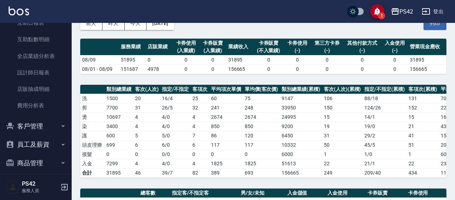
scroll to position [247, 0]
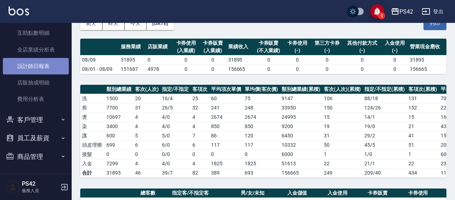
click at [38, 74] on link "設計師日報表" at bounding box center [36, 66] width 66 height 16
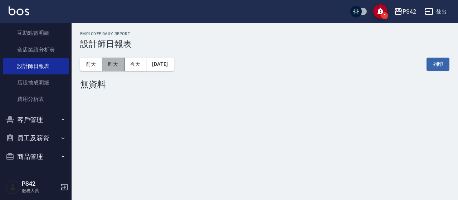
click at [117, 70] on button "昨天" at bounding box center [113, 64] width 22 height 13
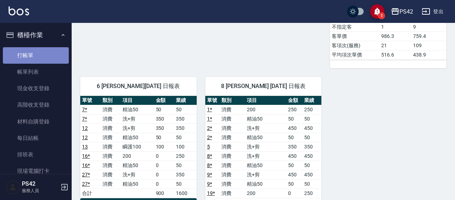
click at [46, 55] on link "打帳單" at bounding box center [36, 55] width 66 height 16
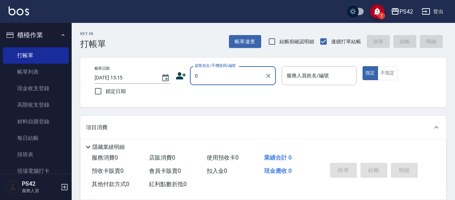
type input "無名字/0/null"
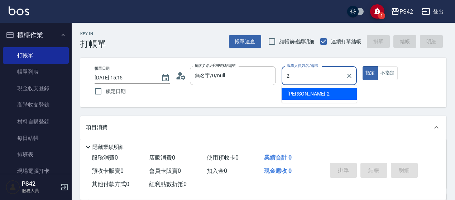
type input "[PERSON_NAME]-2"
type button "true"
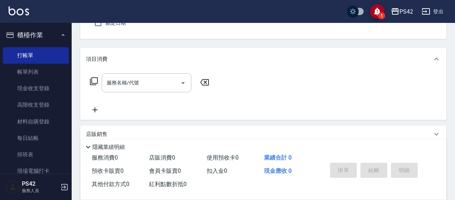
scroll to position [72, 0]
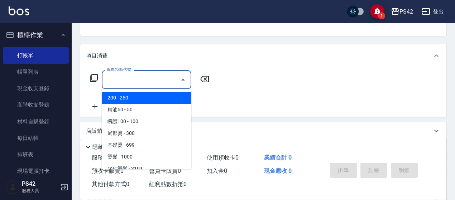
click at [146, 80] on input "服務名稱/代號" at bounding box center [141, 79] width 72 height 13
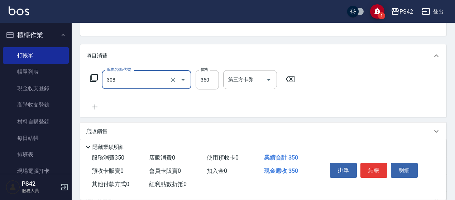
type input "洗+剪(308)"
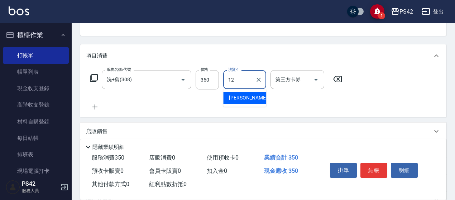
type input "[PERSON_NAME]-12"
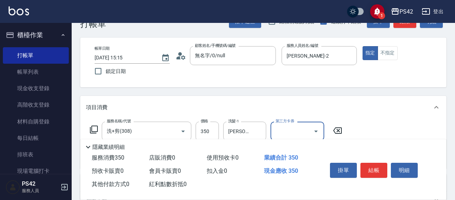
scroll to position [0, 0]
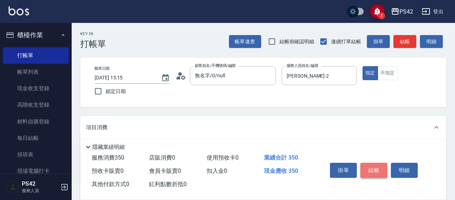
click at [373, 165] on button "結帳" at bounding box center [373, 170] width 27 height 15
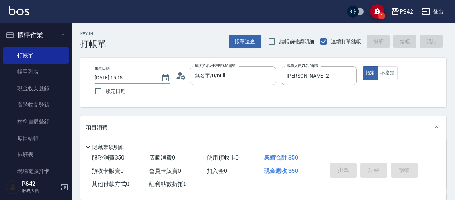
type input "[DATE] 15:16"
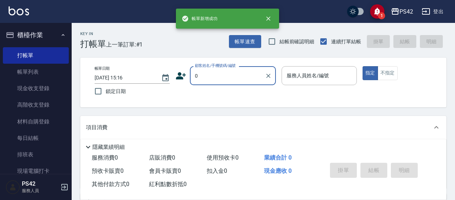
type input "0"
type input "2"
type input "無名字/0/null"
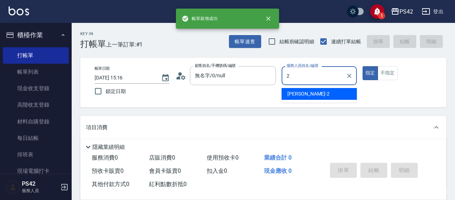
type input "[PERSON_NAME]-2"
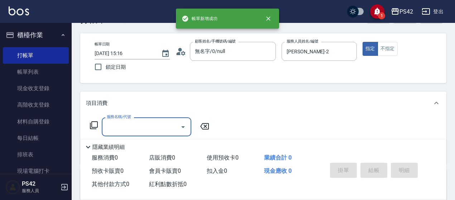
scroll to position [36, 0]
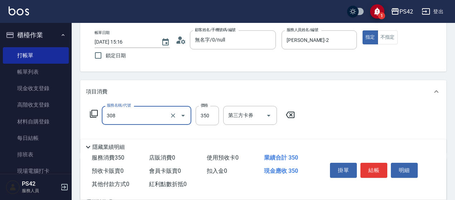
type input "洗+剪(308)"
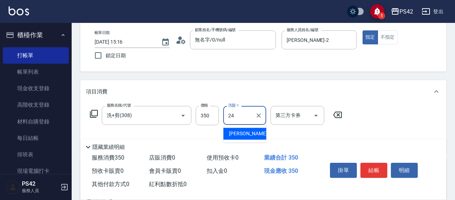
type input "[PERSON_NAME]-24"
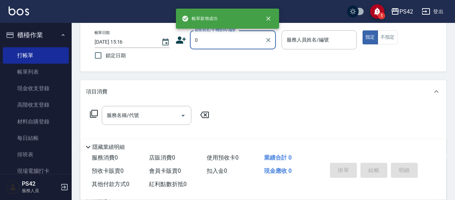
type input "無名字/0/null"
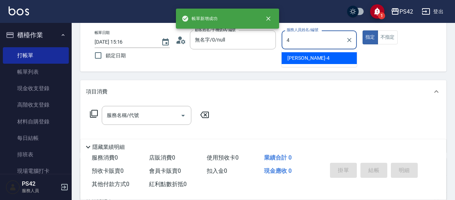
type input "[PERSON_NAME]-4"
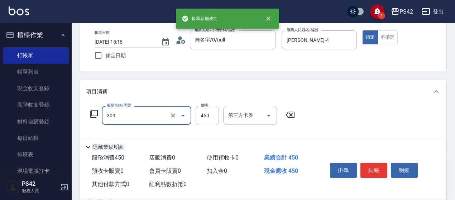
type input "洗+剪(309)"
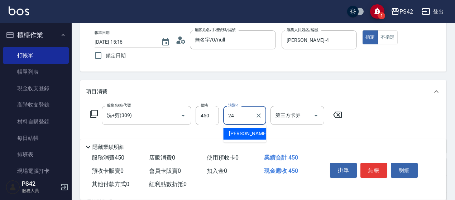
type input "[PERSON_NAME]-24"
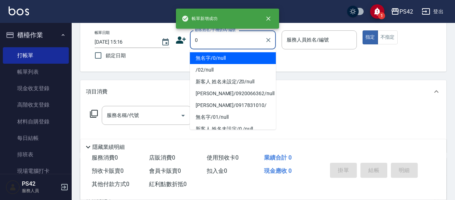
type input "無名字/0/null"
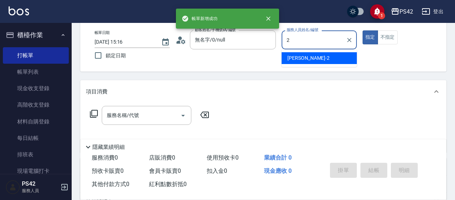
type input "[PERSON_NAME]-2"
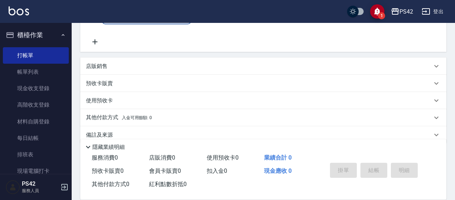
scroll to position [143, 0]
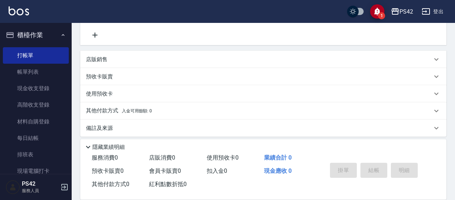
click at [134, 64] on div "店販銷售" at bounding box center [263, 59] width 366 height 17
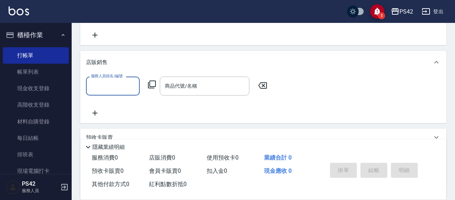
scroll to position [0, 0]
type input "[PERSON_NAME]-2"
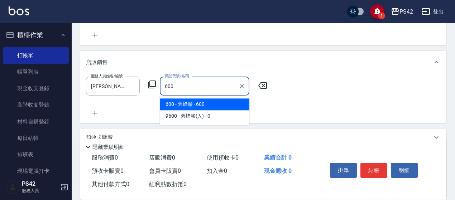
type input "舊蜂膠"
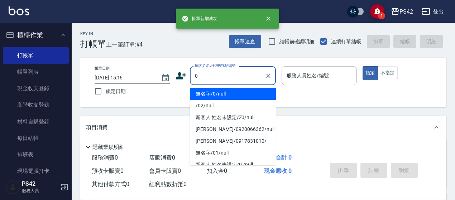
type input "無名字/0/null"
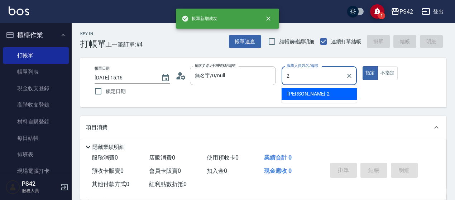
type input "[PERSON_NAME]-2"
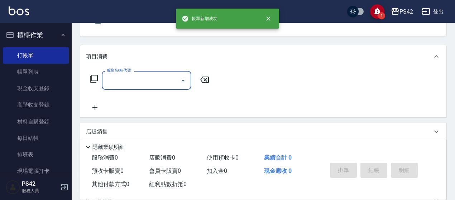
scroll to position [72, 0]
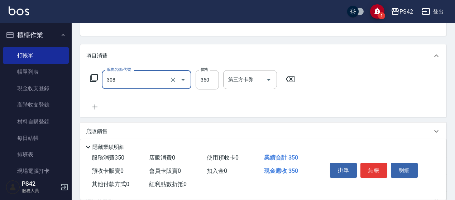
type input "洗+剪(308)"
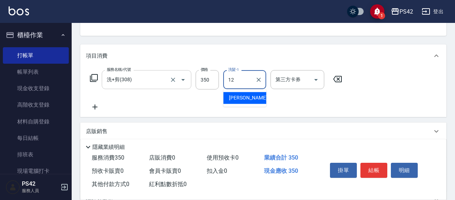
type input "[PERSON_NAME]-12"
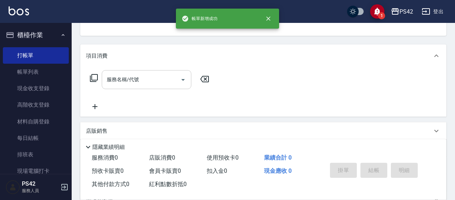
scroll to position [69, 0]
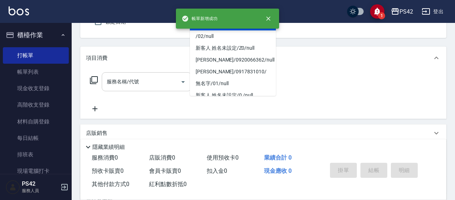
type input "無名字/0/null"
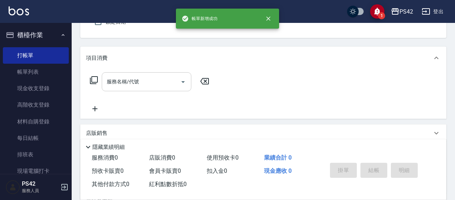
type input "[PERSON_NAME]-2"
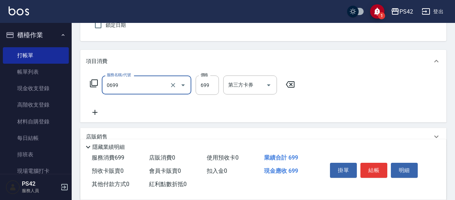
type input "精油SPA(0699)"
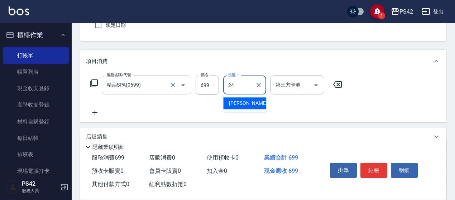
type input "[PERSON_NAME]-24"
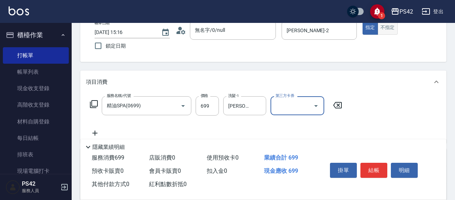
scroll to position [0, 0]
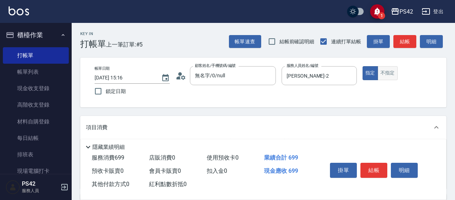
click at [389, 69] on button "不指定" at bounding box center [387, 73] width 20 height 14
click at [380, 168] on button "結帳" at bounding box center [373, 170] width 27 height 15
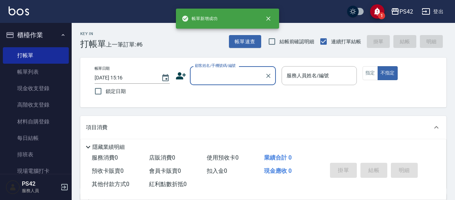
scroll to position [36, 0]
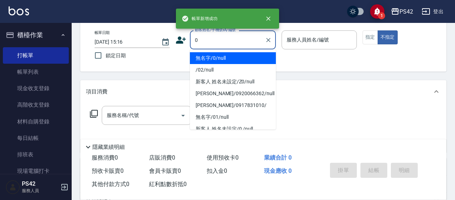
type input "無名字/0/null"
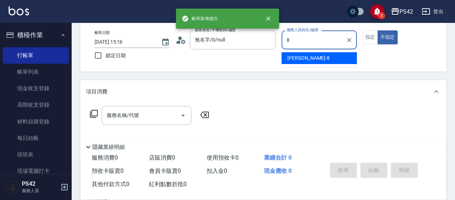
type input "[PERSON_NAME]-8"
type button "false"
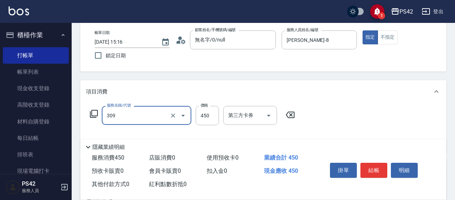
type input "洗+剪(309)"
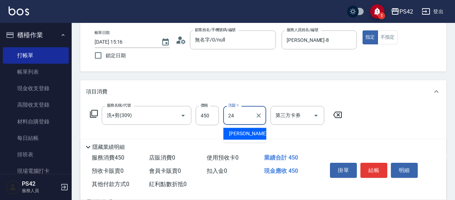
type input "[PERSON_NAME]-24"
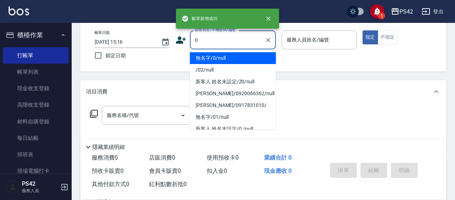
type input "無名字/0/null"
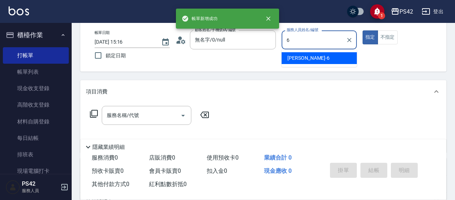
type input "[PERSON_NAME]-6"
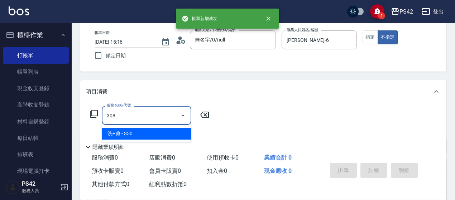
type input "洗+剪(308)"
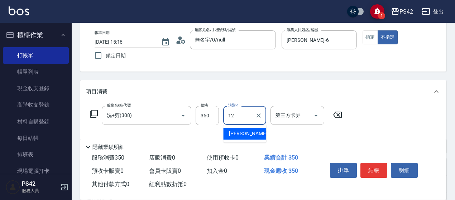
type input "[PERSON_NAME]-12"
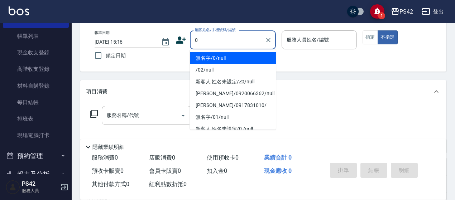
type input "無名字/0/null"
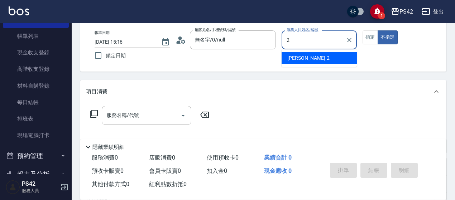
type input "[PERSON_NAME]-2"
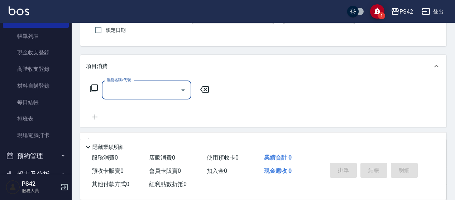
scroll to position [72, 0]
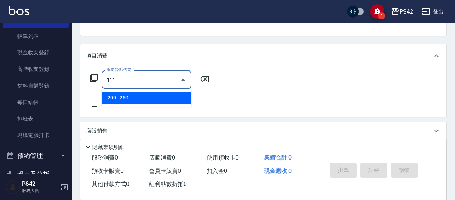
type input "200(111)"
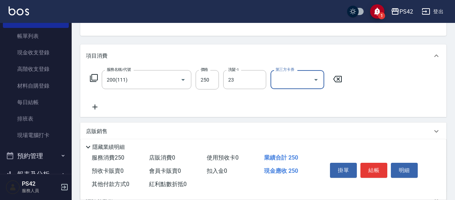
type input "[PERSON_NAME]-23"
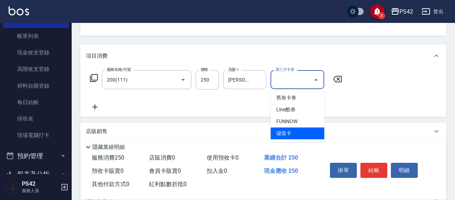
type input "儲值卡"
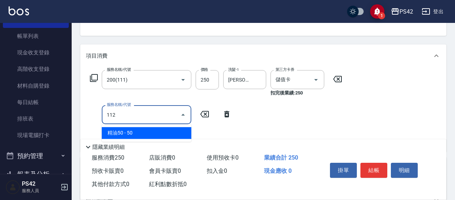
type input "精油50(112)"
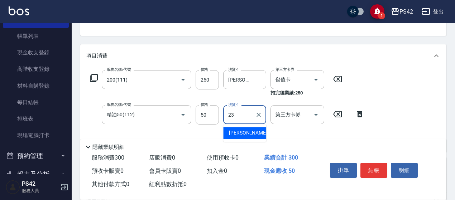
type input "[PERSON_NAME]-23"
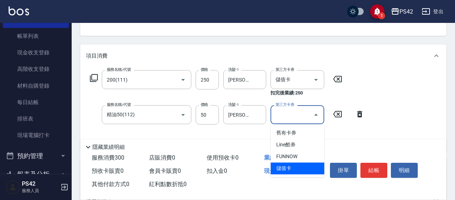
type input "儲值卡"
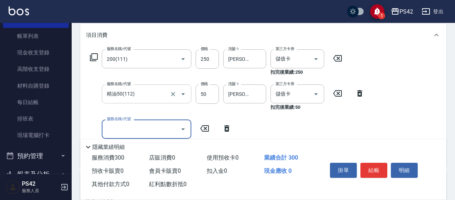
scroll to position [107, 0]
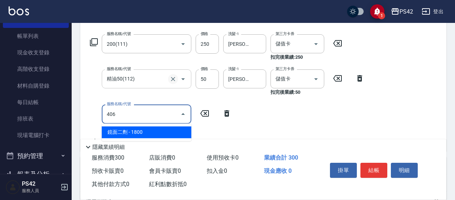
type input "鏡面二劑(406)"
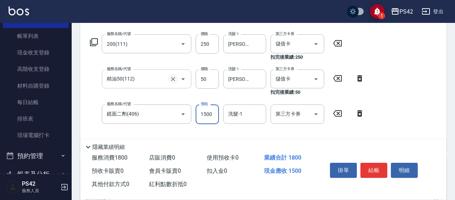
type input "1500"
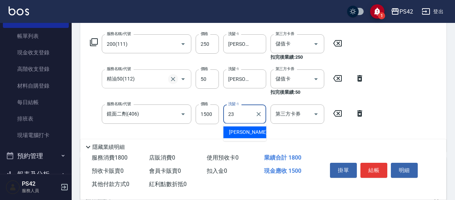
type input "[PERSON_NAME]-23"
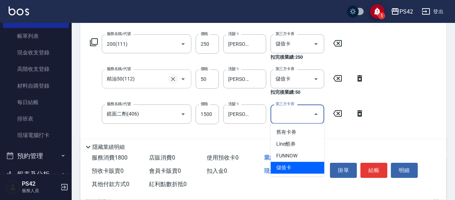
type input "儲值卡"
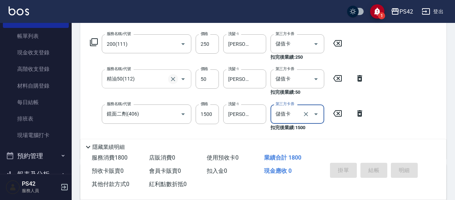
type input "[DATE] 15:17"
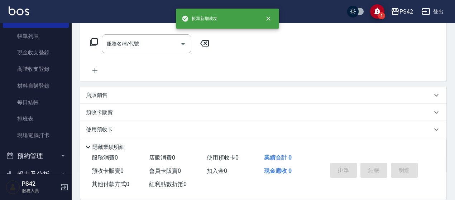
scroll to position [0, 0]
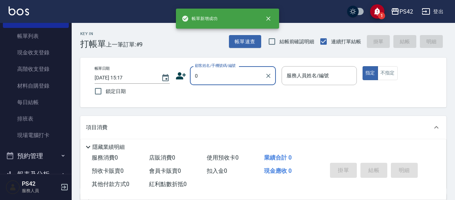
type input "無名字/0/null"
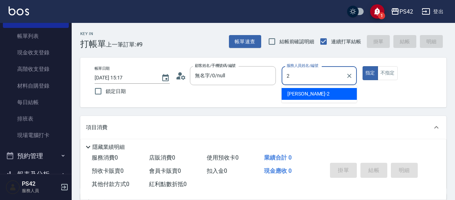
type input "[PERSON_NAME]-2"
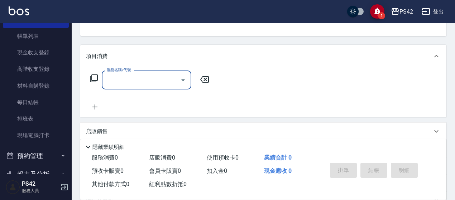
scroll to position [72, 0]
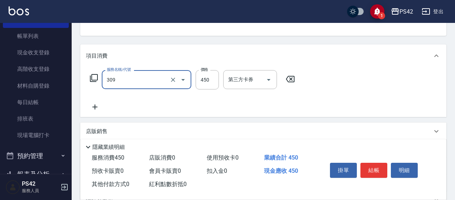
type input "洗+剪(309)"
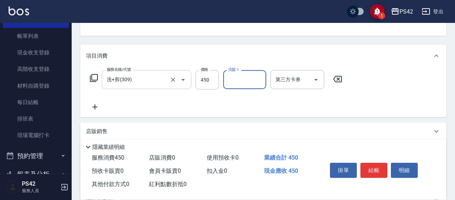
type input "2"
type input "[PERSON_NAME]-12"
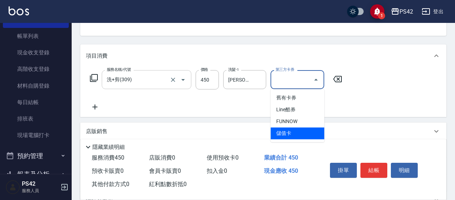
type input "儲值卡"
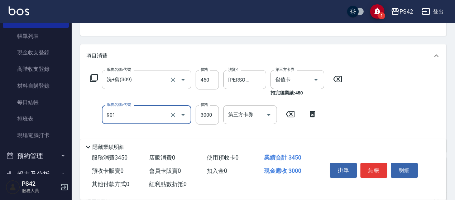
type input "儲值3000(901)"
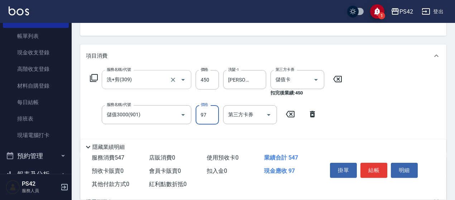
type input "97"
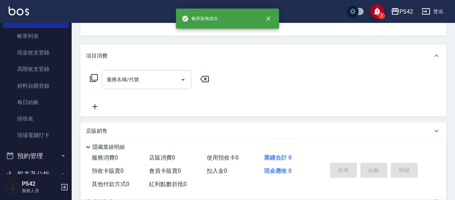
scroll to position [69, 0]
type input "無名字/0/null"
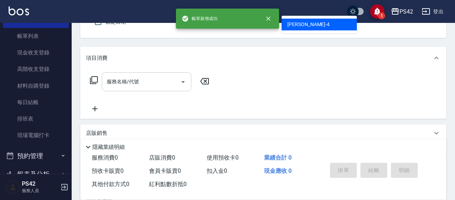
type input "[PERSON_NAME]-4"
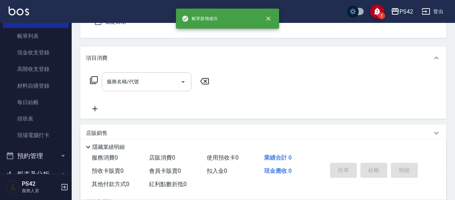
scroll to position [66, 0]
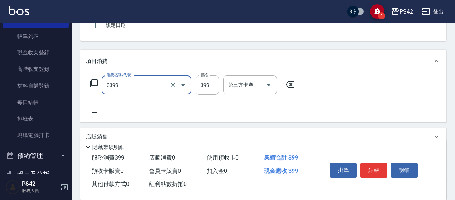
type input "海鹽399(0399)"
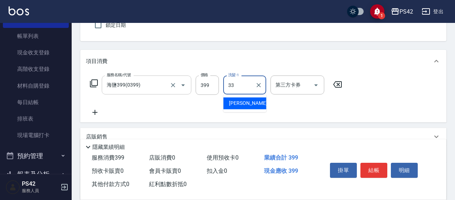
type input "[PERSON_NAME]-33"
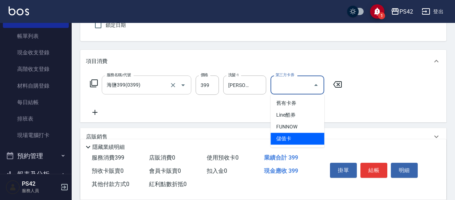
type input "儲值卡"
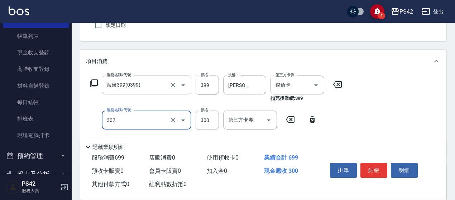
type input "剪髮(302)"
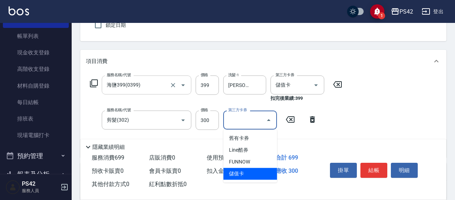
type input "儲值卡"
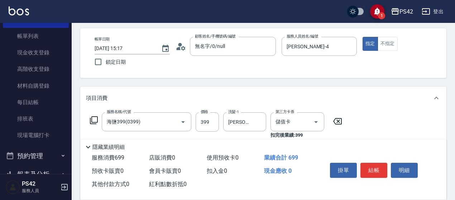
scroll to position [0, 0]
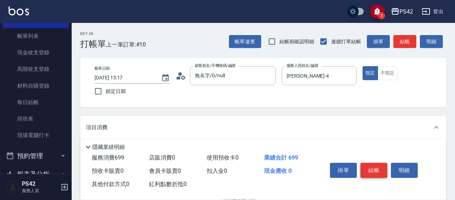
click at [376, 166] on button "結帳" at bounding box center [373, 170] width 27 height 15
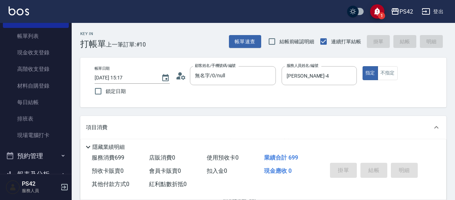
type input "[DATE] 15:18"
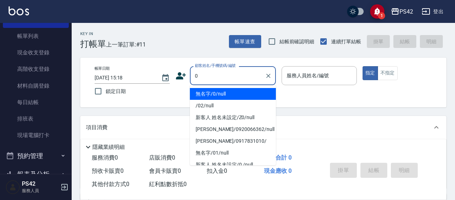
type input "無名字/0/null"
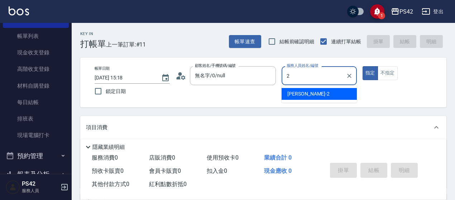
type input "[PERSON_NAME]-2"
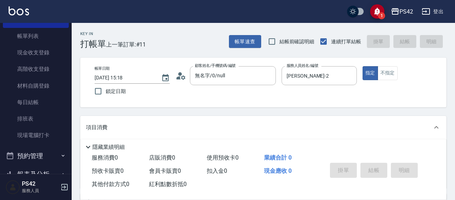
scroll to position [36, 0]
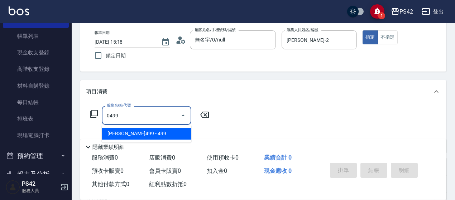
type input "[PERSON_NAME]499(0499)"
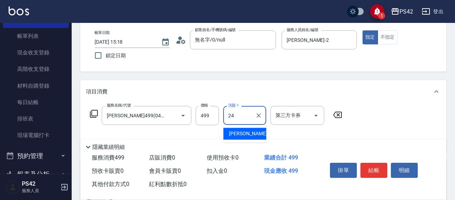
type input "[PERSON_NAME]-24"
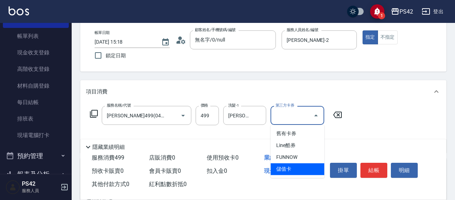
type input "儲值卡"
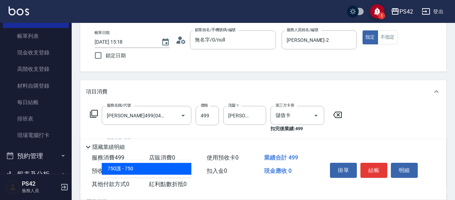
type input "750護(403)"
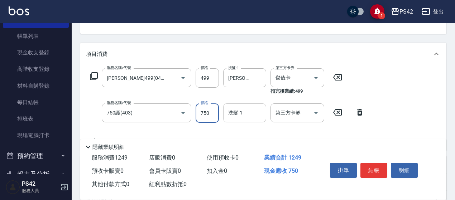
scroll to position [107, 0]
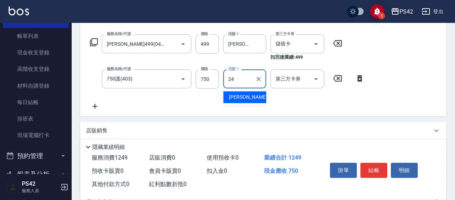
type input "[PERSON_NAME]-24"
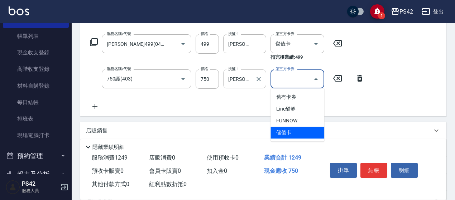
type input "儲值卡"
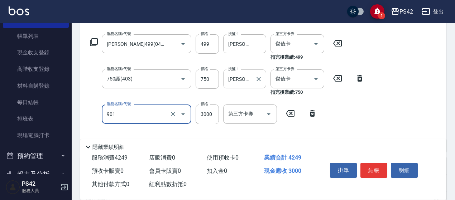
type input "儲值3000(901)"
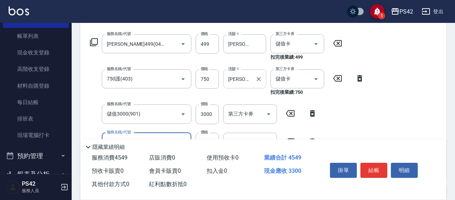
type input "剪髮(302)"
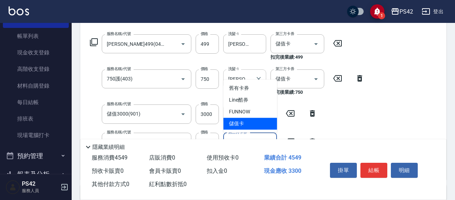
type input "儲值卡"
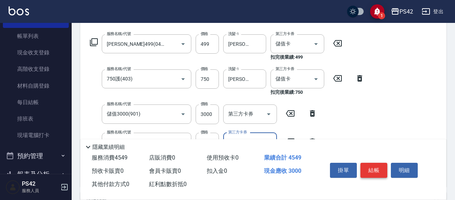
click at [378, 169] on button "結帳" at bounding box center [373, 170] width 27 height 15
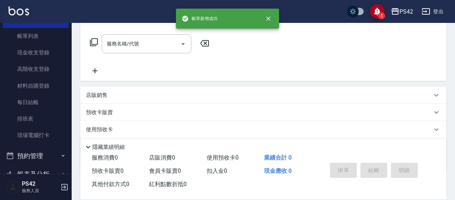
scroll to position [0, 0]
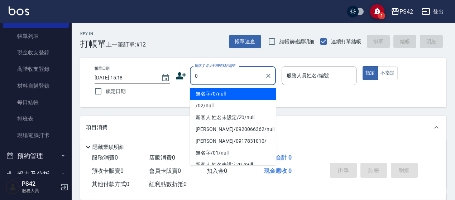
type input "無名字/0/null"
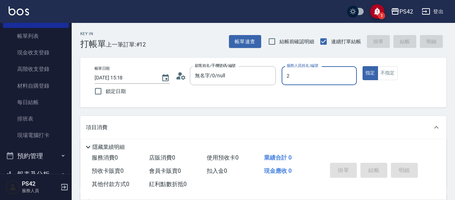
type input "[PERSON_NAME]-2"
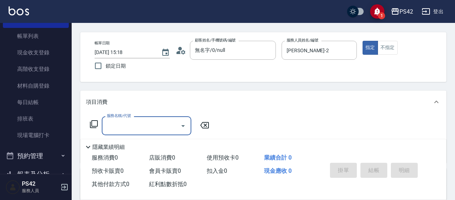
scroll to position [72, 0]
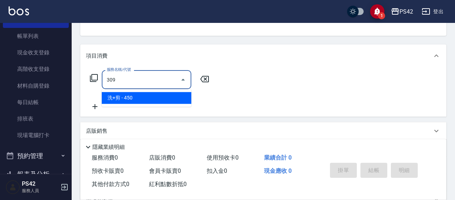
type input "洗+剪(309)"
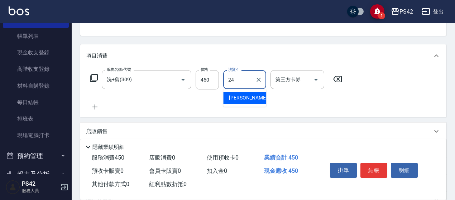
type input "[PERSON_NAME]-24"
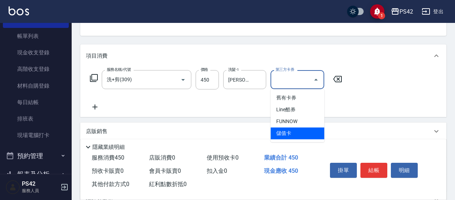
type input "儲值卡"
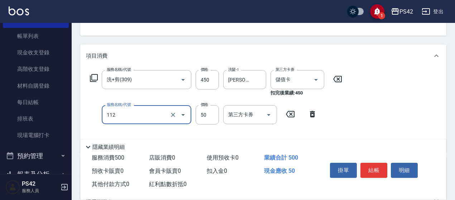
type input "精油50(112)"
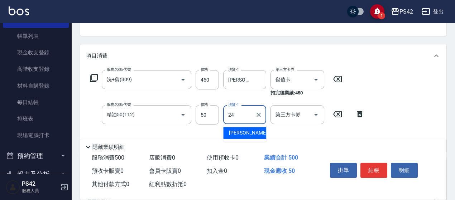
type input "[PERSON_NAME]-24"
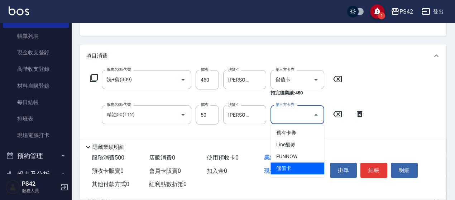
type input "儲值卡"
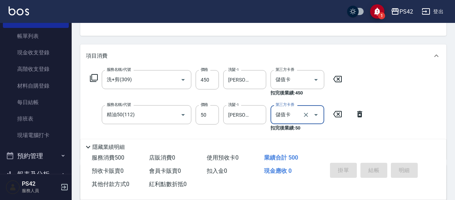
type input "[DATE] 15:19"
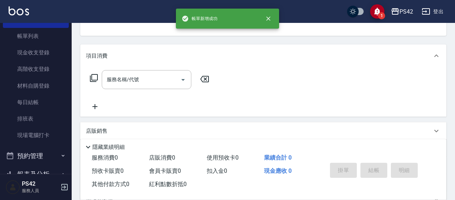
scroll to position [69, 0]
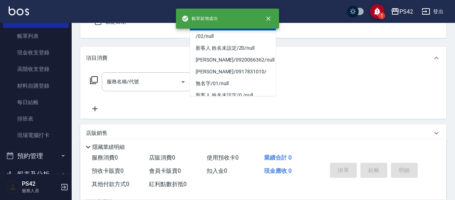
type input "無名字/0/null"
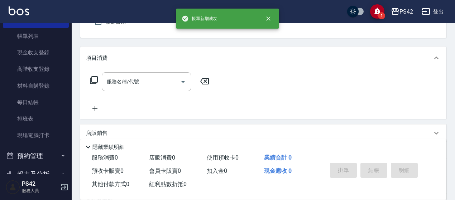
type input "[PERSON_NAME]-8"
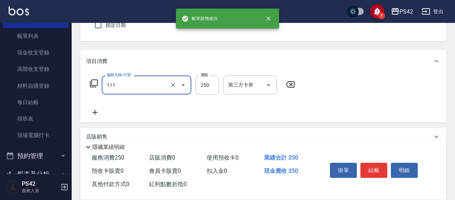
type input "200(111)"
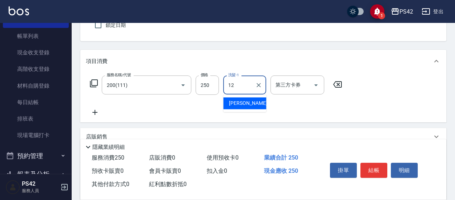
type input "[PERSON_NAME]-12"
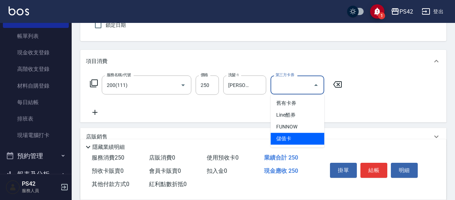
type input "儲值卡"
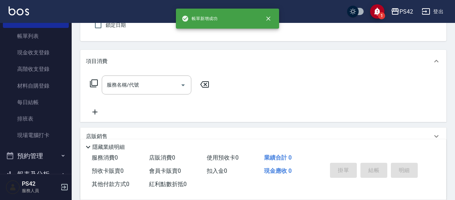
type input "無名字/0/null"
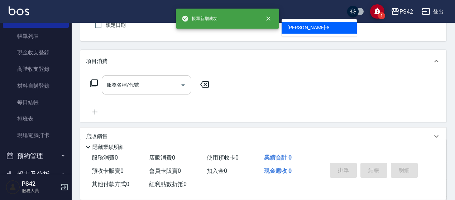
type input "[PERSON_NAME]-8"
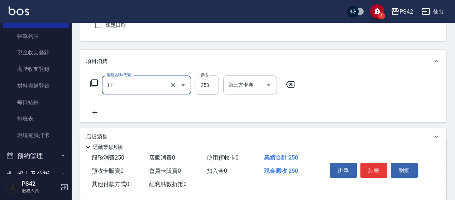
type input "200(111)"
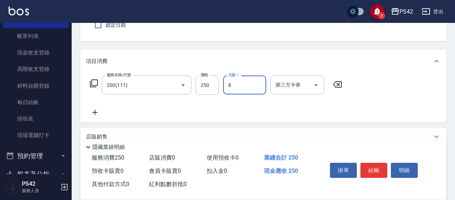
type input "[PERSON_NAME]-8"
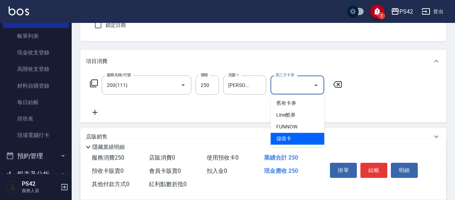
type input "儲值卡"
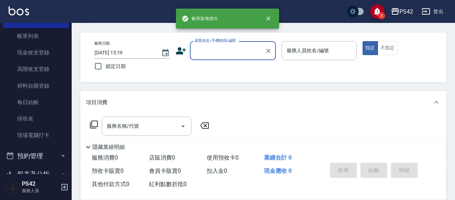
scroll to position [0, 0]
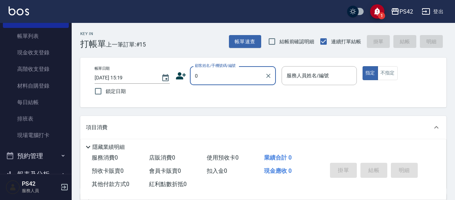
type input "無名字/0/null"
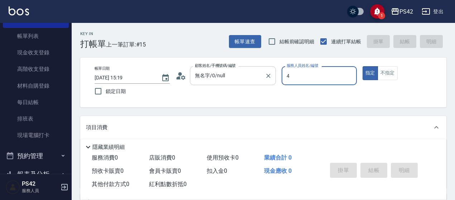
type input "[PERSON_NAME]-4"
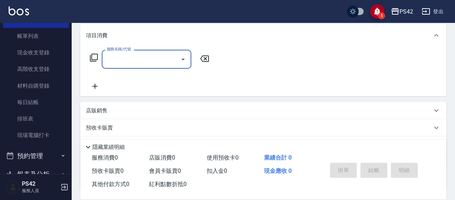
scroll to position [107, 0]
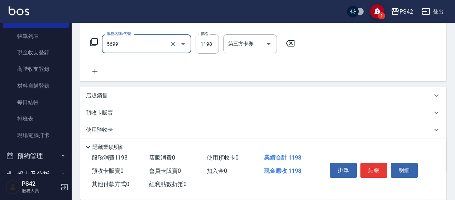
type input "水沁涼套餐(5699)"
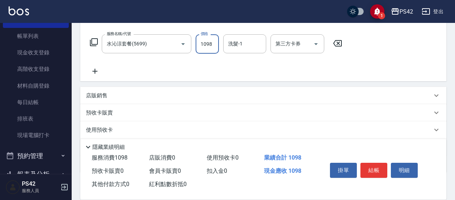
type input "1098"
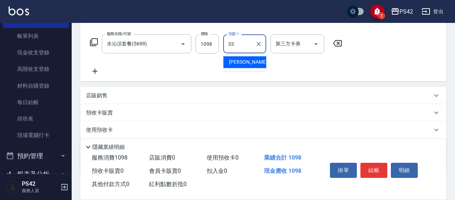
type input "[PERSON_NAME]-33"
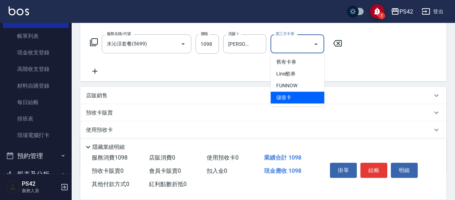
type input "儲值卡"
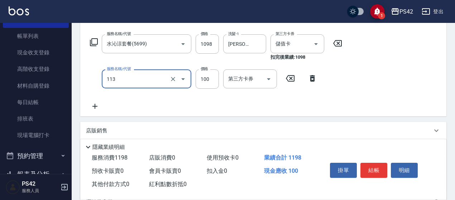
type input "瞬護100(113)"
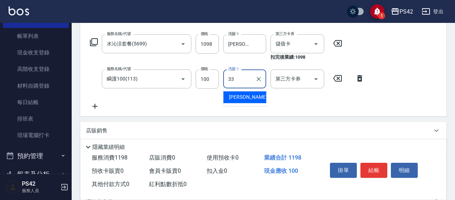
type input "[PERSON_NAME]-33"
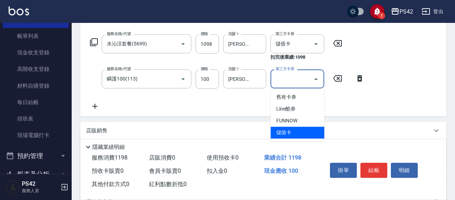
type input "儲值卡"
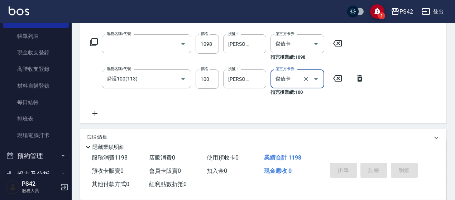
scroll to position [0, 0]
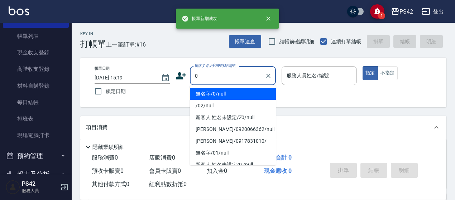
type input "無名字/0/null"
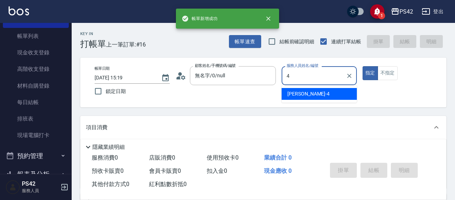
type input "[PERSON_NAME]-4"
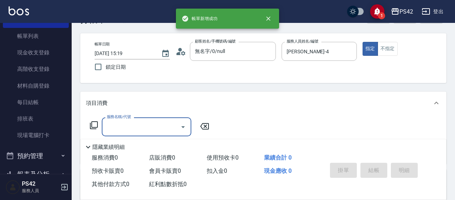
scroll to position [36, 0]
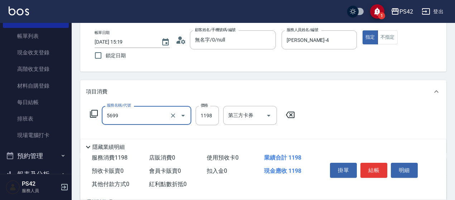
type input "水沁涼套餐(5699)"
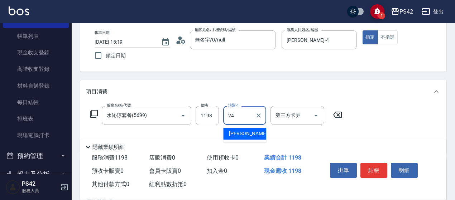
type input "[PERSON_NAME]-24"
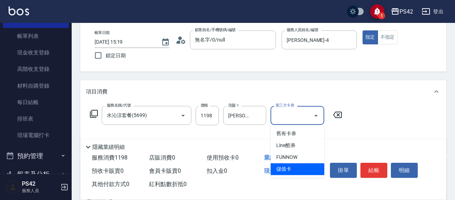
type input "儲值卡"
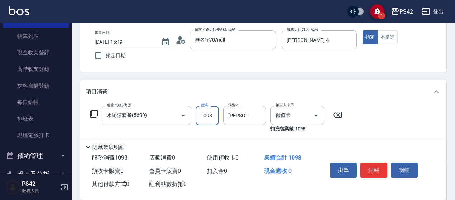
type input "1098"
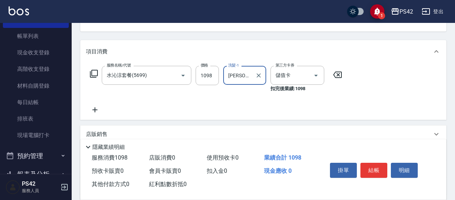
scroll to position [107, 0]
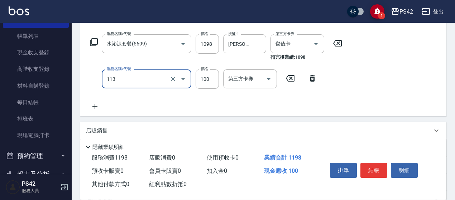
type input "瞬護100(113)"
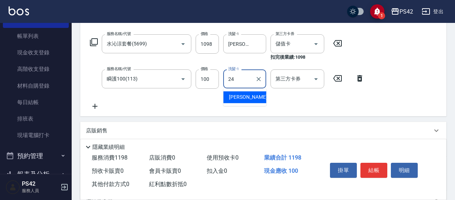
type input "[PERSON_NAME]-24"
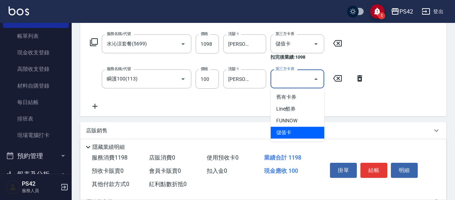
type input "儲值卡"
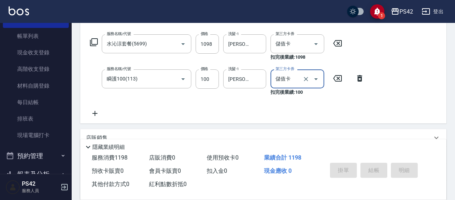
type input "[DATE] 15:20"
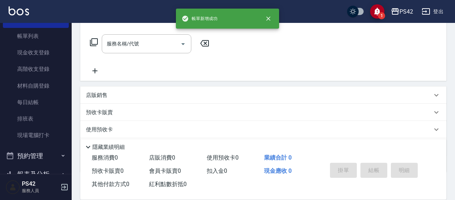
scroll to position [0, 0]
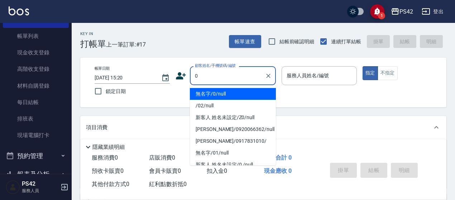
type input "無名字/0/null"
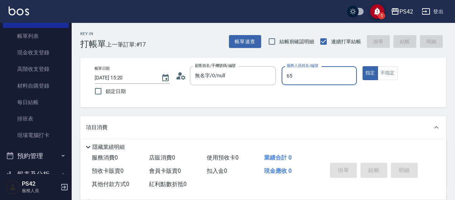
type input "65"
click at [362, 66] on button "指定" at bounding box center [369, 73] width 15 height 14
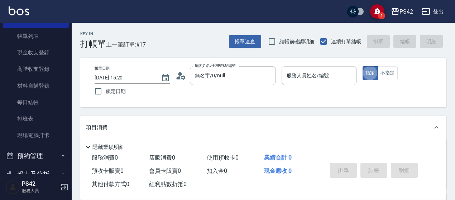
click at [296, 73] on div "服務人員姓名/編號 服務人員姓名/編號" at bounding box center [318, 75] width 75 height 19
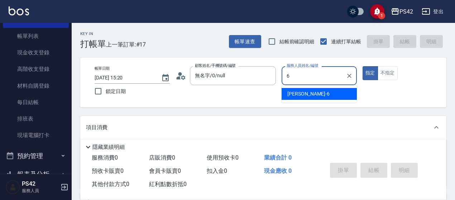
type input "[PERSON_NAME]-6"
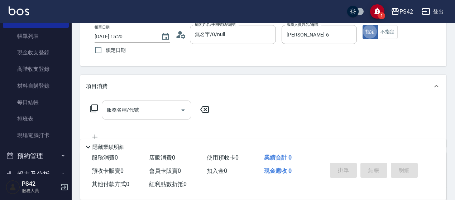
scroll to position [107, 0]
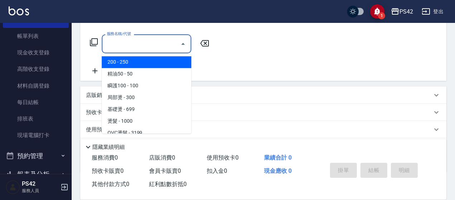
click at [135, 45] on input "服務名稱/代號" at bounding box center [141, 44] width 72 height 13
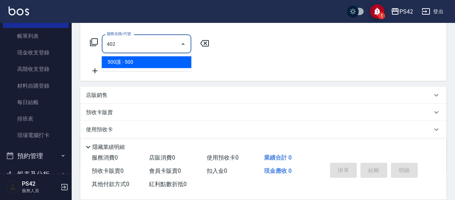
type input "500護(402)"
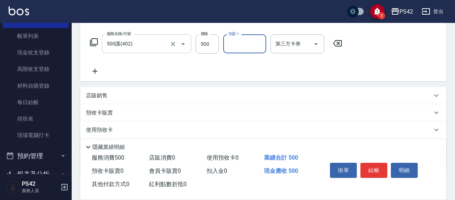
type input "2"
type input "[PERSON_NAME]-33"
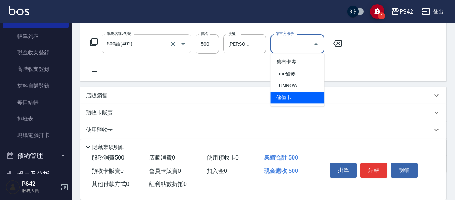
type input "儲值卡"
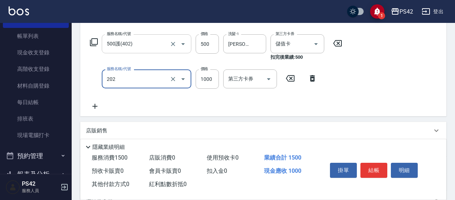
type input "燙髮(202)"
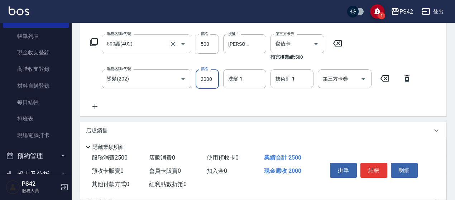
type input "2000"
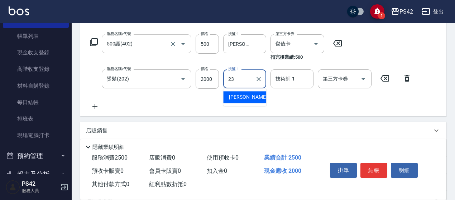
type input "2"
type input "[PERSON_NAME]-33"
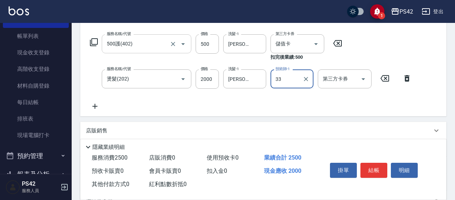
type input "[PERSON_NAME]-33"
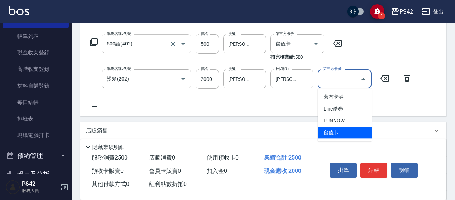
type input "儲值卡"
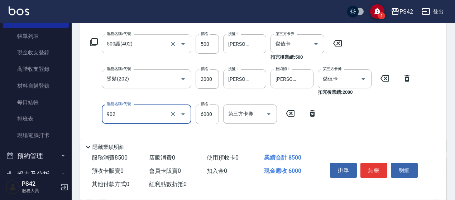
type input "儲值6000(902)"
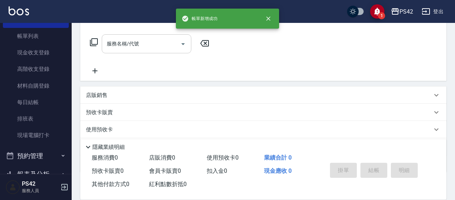
scroll to position [0, 0]
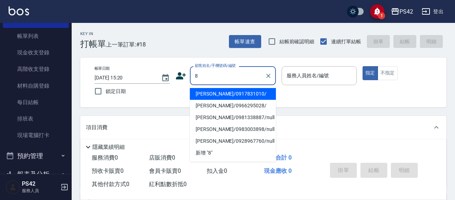
type input "[PERSON_NAME]/0917831010/"
click at [362, 66] on button "指定" at bounding box center [369, 73] width 15 height 14
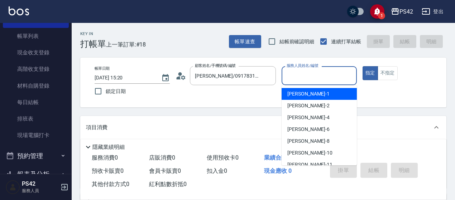
click at [312, 77] on input "服務人員姓名/編號" at bounding box center [319, 75] width 69 height 13
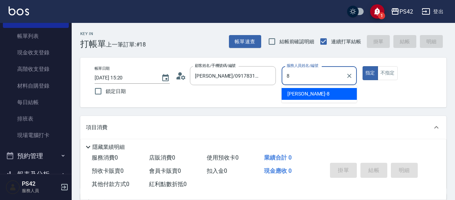
type input "[PERSON_NAME]-8"
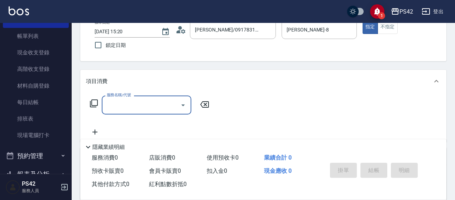
scroll to position [72, 0]
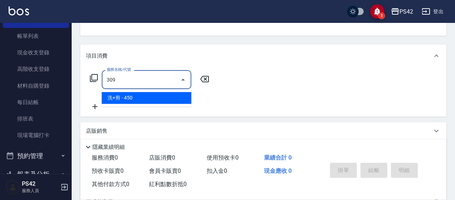
type input "洗+剪(309)"
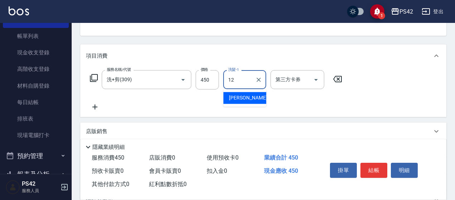
type input "[PERSON_NAME]-12"
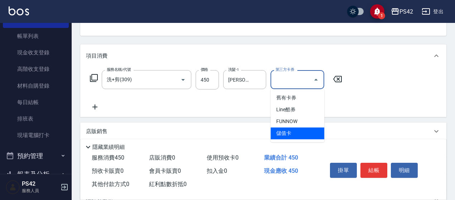
type input "儲值卡"
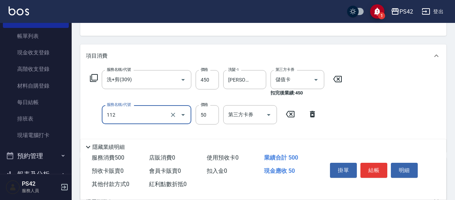
type input "精油50(112)"
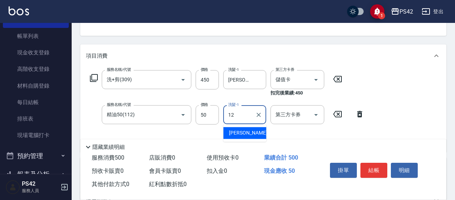
type input "[PERSON_NAME]-12"
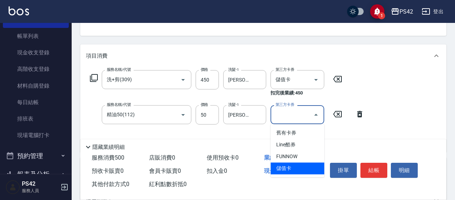
type input "儲值卡"
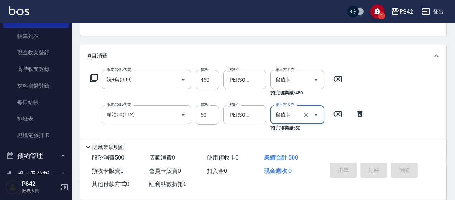
type input "[DATE] 15:21"
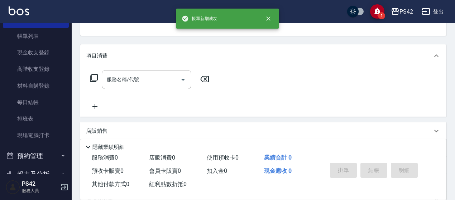
scroll to position [69, 0]
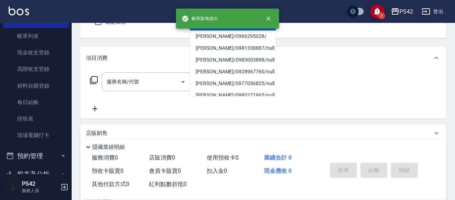
type input "[PERSON_NAME]/0917831010/"
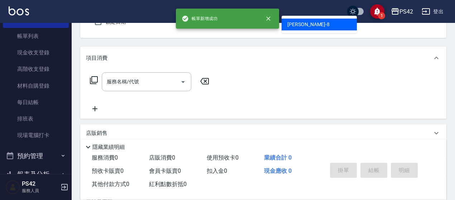
type input "[PERSON_NAME]-8"
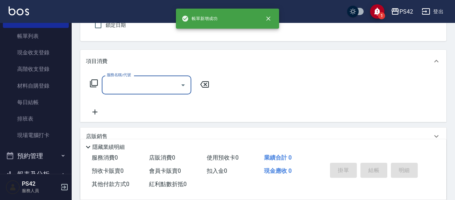
type input "無名字/0/null"
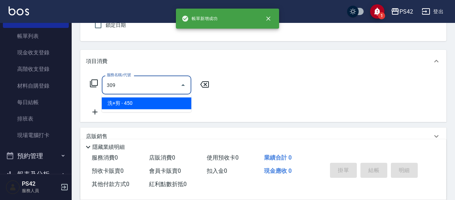
type input "洗+剪(309)"
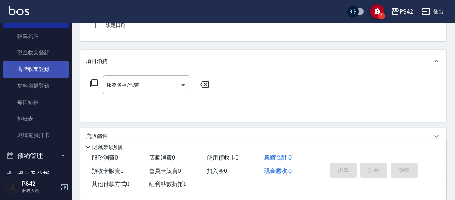
scroll to position [0, 0]
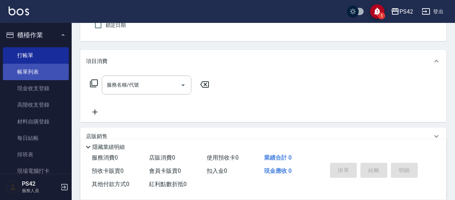
click at [32, 74] on link "帳單列表" at bounding box center [36, 72] width 66 height 16
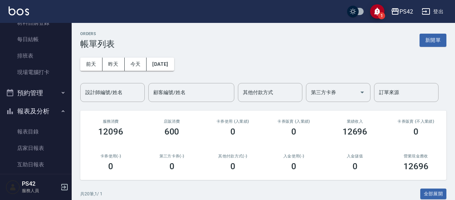
scroll to position [107, 0]
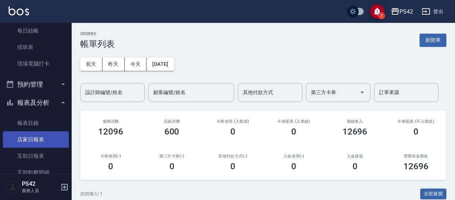
click at [38, 144] on link "店家日報表" at bounding box center [36, 139] width 66 height 16
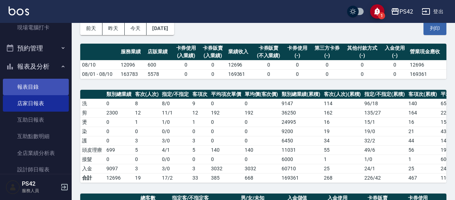
scroll to position [179, 0]
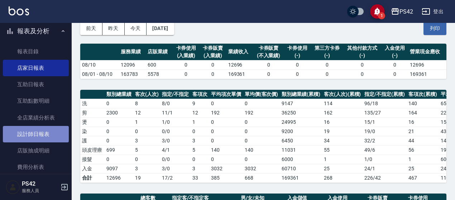
click at [51, 134] on link "設計師日報表" at bounding box center [36, 134] width 66 height 16
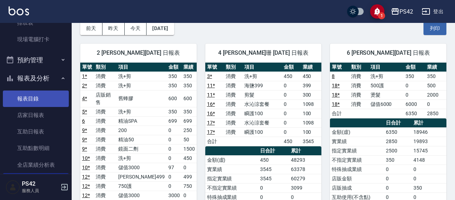
scroll to position [143, 0]
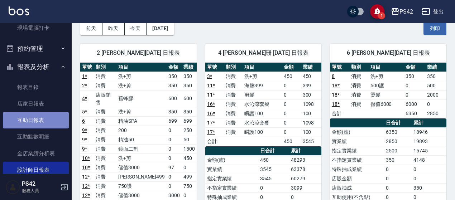
click at [44, 116] on link "互助日報表" at bounding box center [36, 120] width 66 height 16
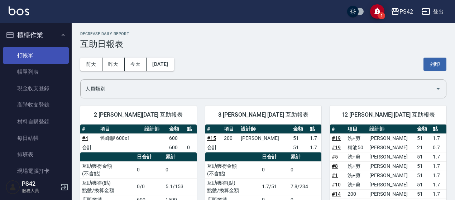
click at [34, 53] on link "打帳單" at bounding box center [36, 55] width 66 height 16
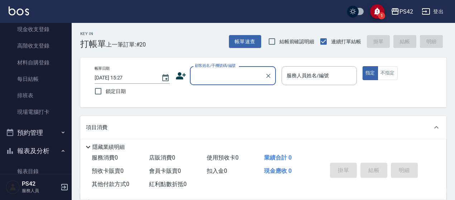
scroll to position [107, 0]
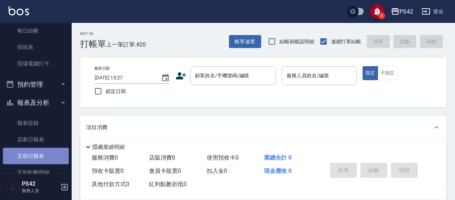
click at [37, 153] on link "互助日報表" at bounding box center [36, 156] width 66 height 16
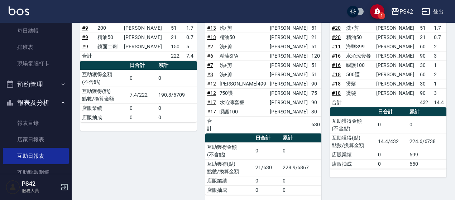
scroll to position [292, 0]
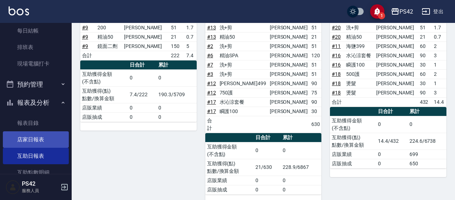
click at [37, 140] on link "店家日報表" at bounding box center [36, 139] width 66 height 16
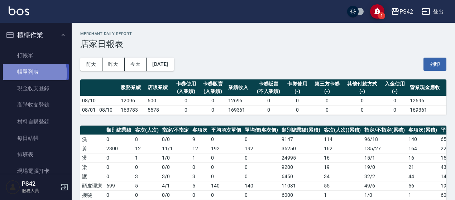
click at [32, 73] on link "帳單列表" at bounding box center [36, 72] width 66 height 16
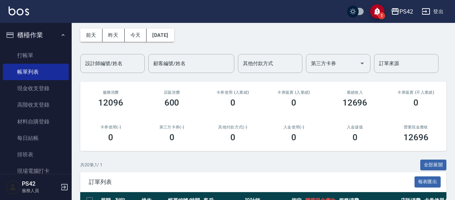
scroll to position [36, 0]
